Goal: Transaction & Acquisition: Purchase product/service

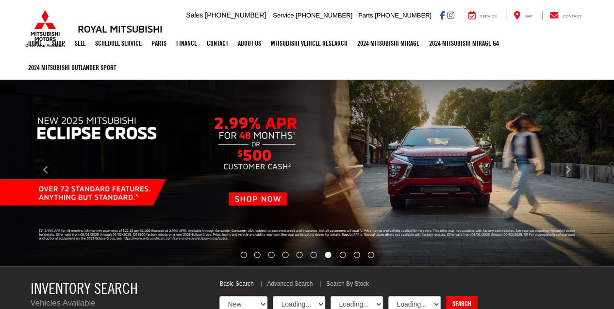
select select "Mitsubishi"
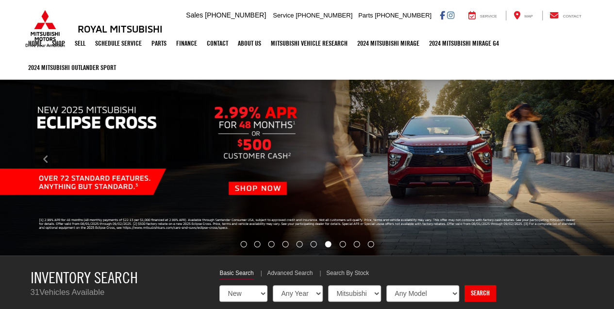
scroll to position [75, 0]
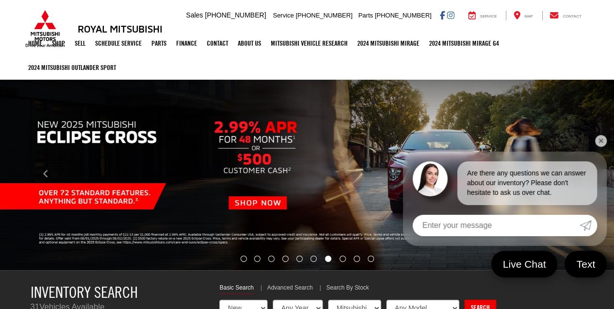
click at [600, 139] on link "✕" at bounding box center [601, 141] width 12 height 12
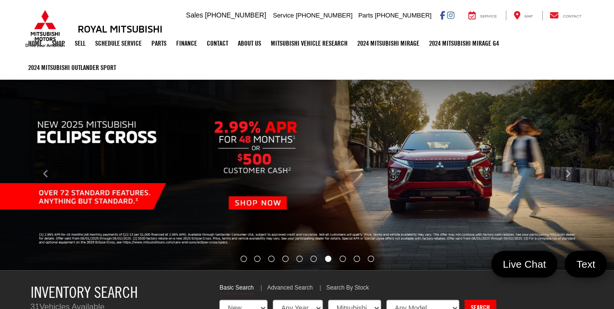
click at [102, 191] on img "carousel slide number 7 of 10" at bounding box center [307, 174] width 614 height 192
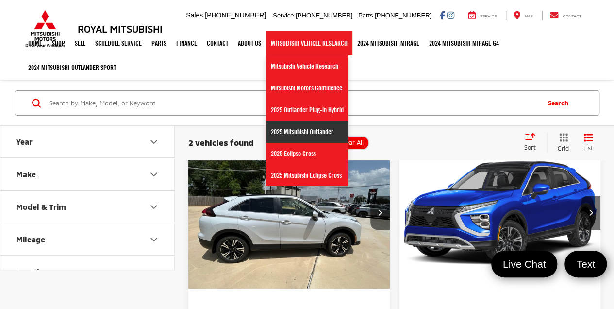
click at [300, 129] on link "2025 Mitsubishi Outlander" at bounding box center [307, 132] width 82 height 22
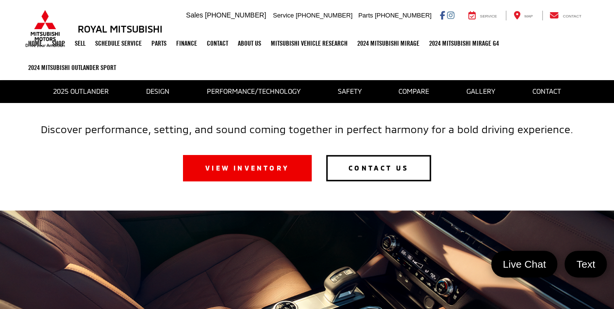
scroll to position [226, 0]
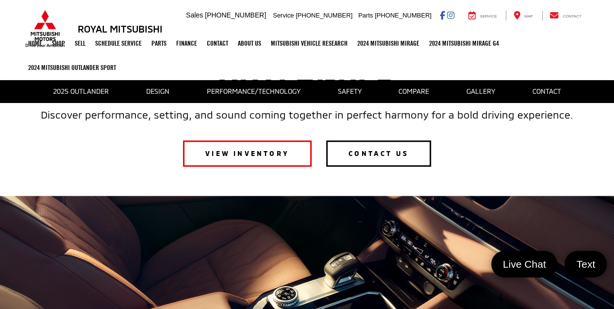
click at [255, 150] on link "VIEW INVENTORY" at bounding box center [247, 153] width 129 height 26
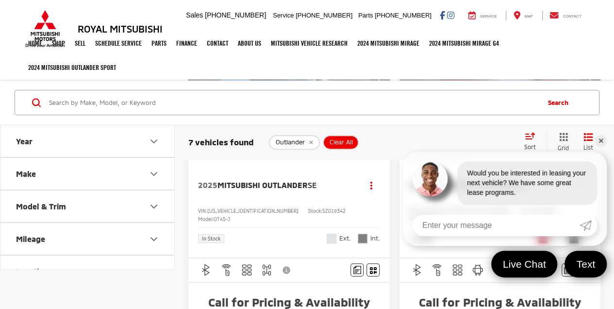
scroll to position [151, 0]
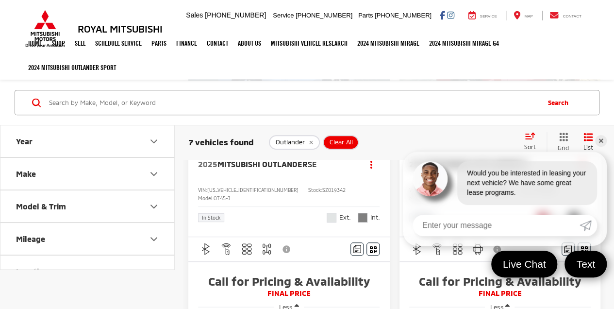
click at [601, 141] on link "✕" at bounding box center [601, 141] width 12 height 12
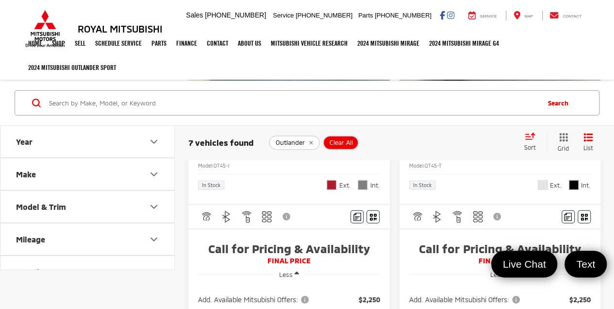
scroll to position [1283, 0]
